Goal: Navigation & Orientation: Find specific page/section

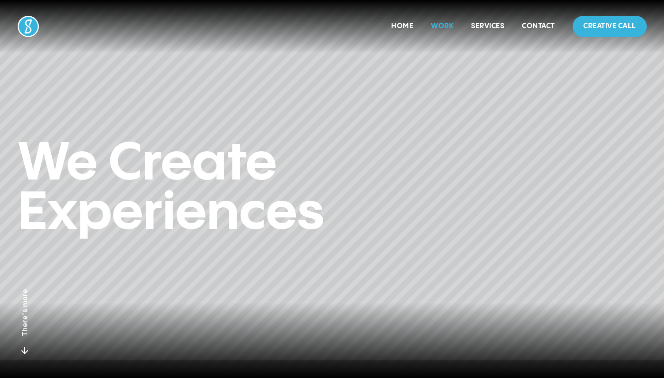
click at [444, 28] on link "Work" at bounding box center [442, 27] width 23 height 8
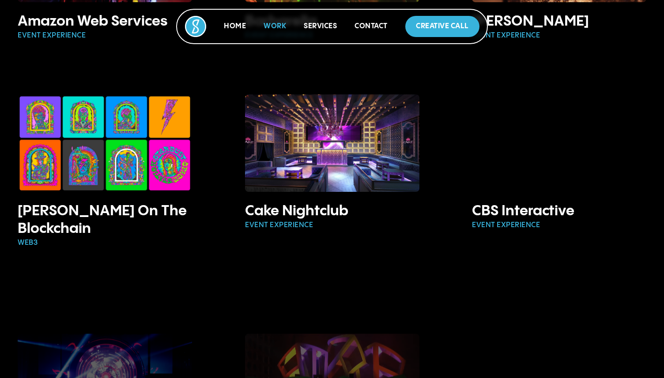
scroll to position [548, 0]
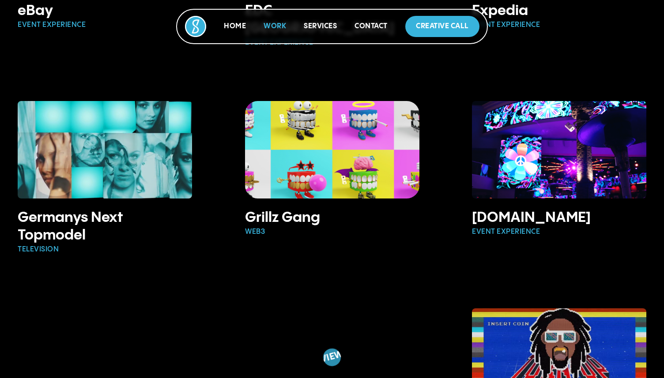
scroll to position [1070, 0]
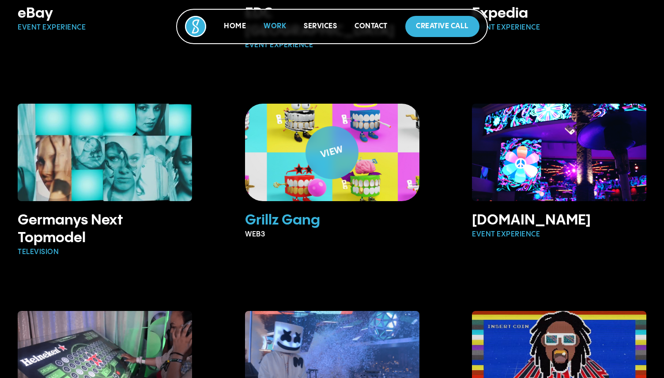
click at [384, 158] on img at bounding box center [332, 152] width 210 height 117
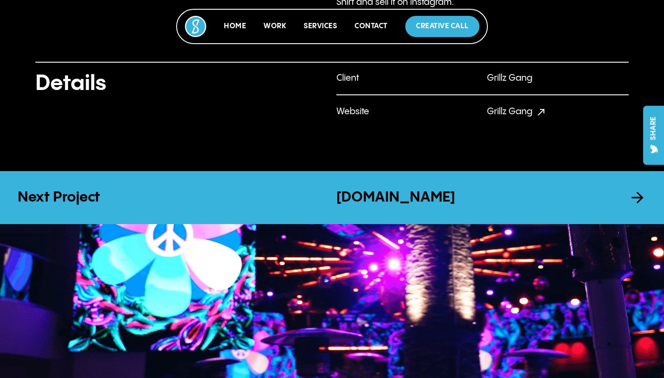
scroll to position [714, 0]
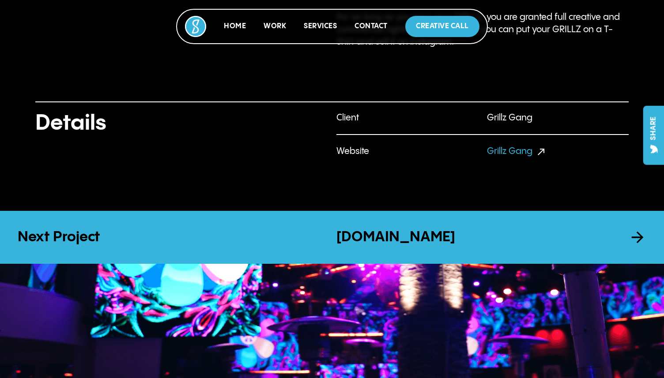
click at [520, 150] on link "Grillz Gang" at bounding box center [509, 151] width 45 height 9
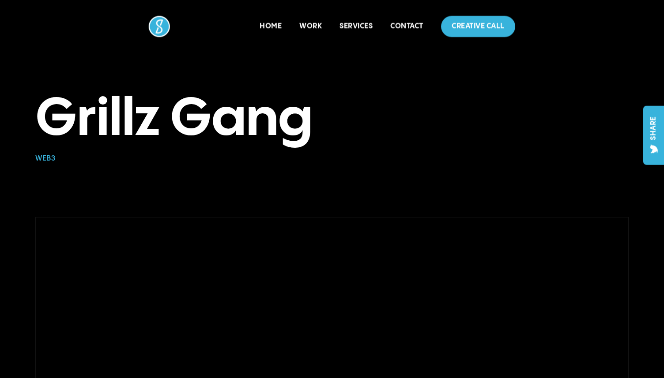
scroll to position [0, 0]
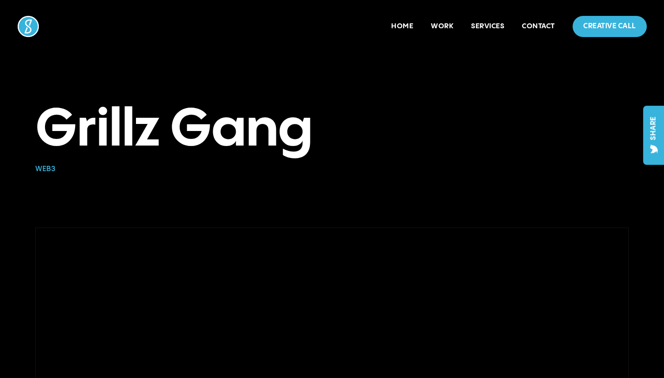
click at [445, 20] on div "Work" at bounding box center [442, 26] width 23 height 21
click at [467, 22] on nav "Home Work Services Contact Creative Call" at bounding box center [518, 26] width 255 height 21
click at [476, 23] on link "Services" at bounding box center [487, 27] width 33 height 8
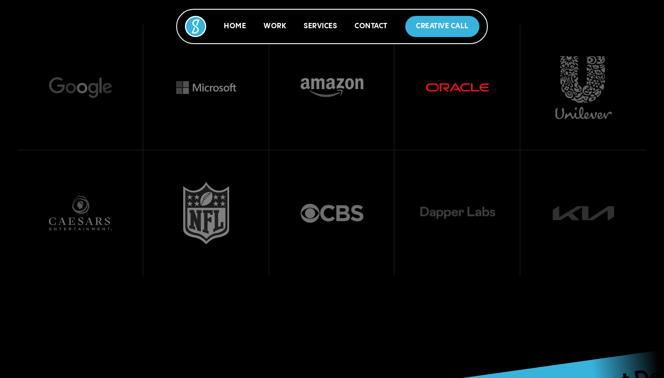
scroll to position [2897, 0]
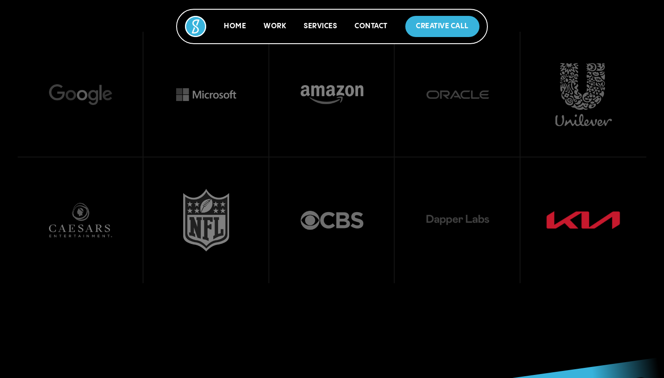
click at [575, 219] on img at bounding box center [582, 220] width 75 height 18
